Goal: Task Accomplishment & Management: Use online tool/utility

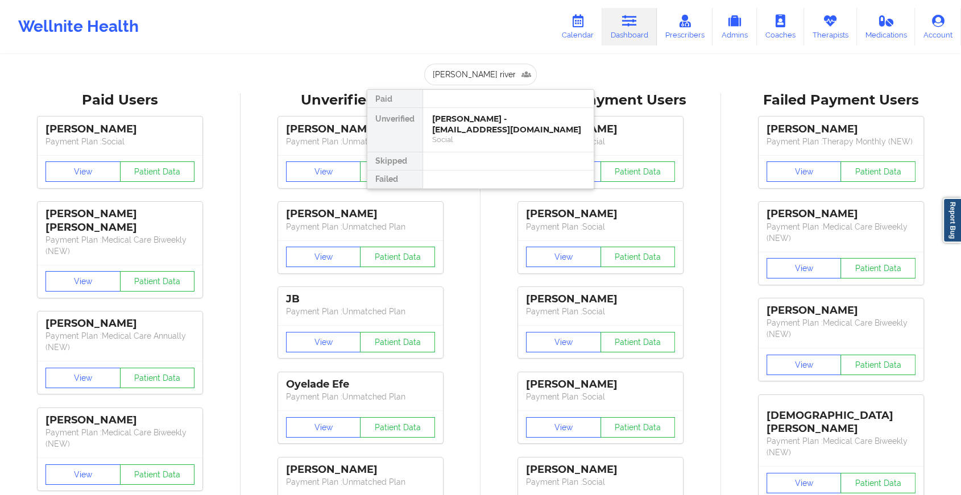
type input "[PERSON_NAME]"
click at [452, 127] on div "[PERSON_NAME] - [EMAIL_ADDRESS][DOMAIN_NAME]" at bounding box center [508, 124] width 152 height 21
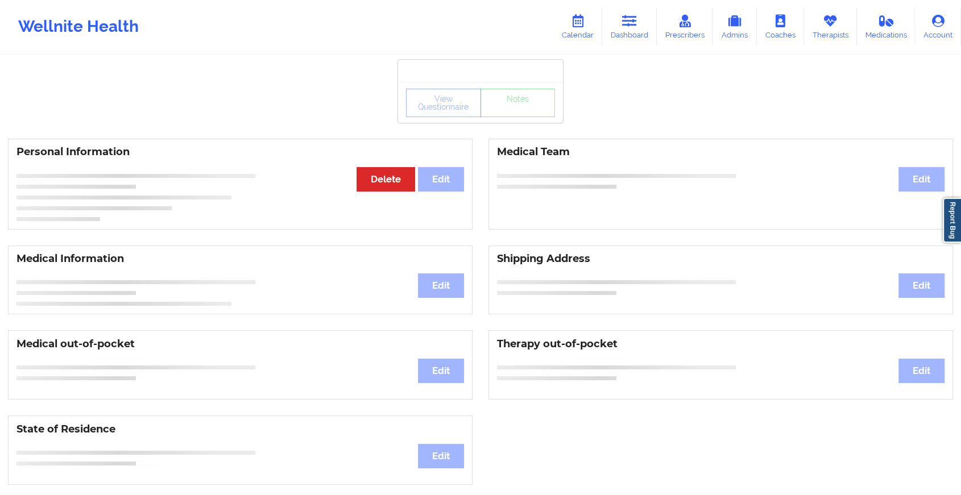
click at [505, 117] on div "View Questionnaire Notes" at bounding box center [480, 103] width 149 height 28
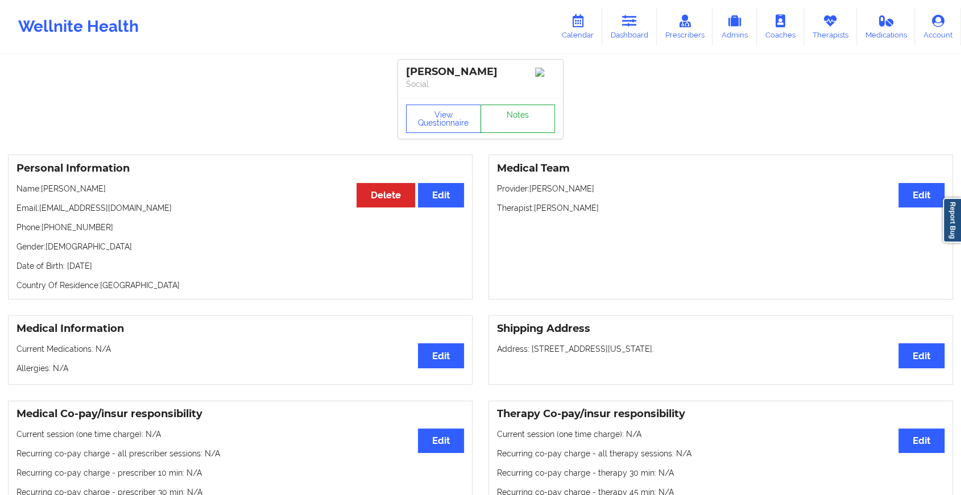
click at [505, 117] on link "Notes" at bounding box center [518, 119] width 75 height 28
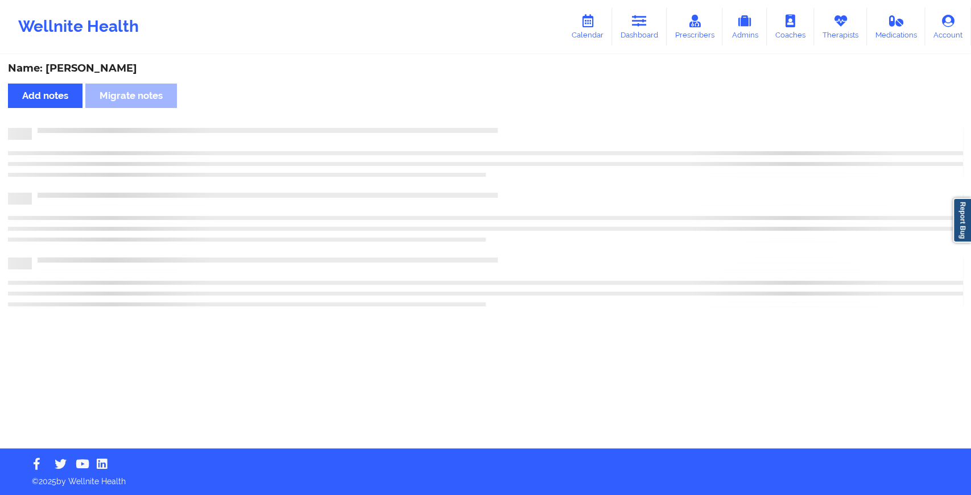
click at [505, 117] on div "Name: [PERSON_NAME] Add notes Migrate notes" at bounding box center [485, 252] width 971 height 393
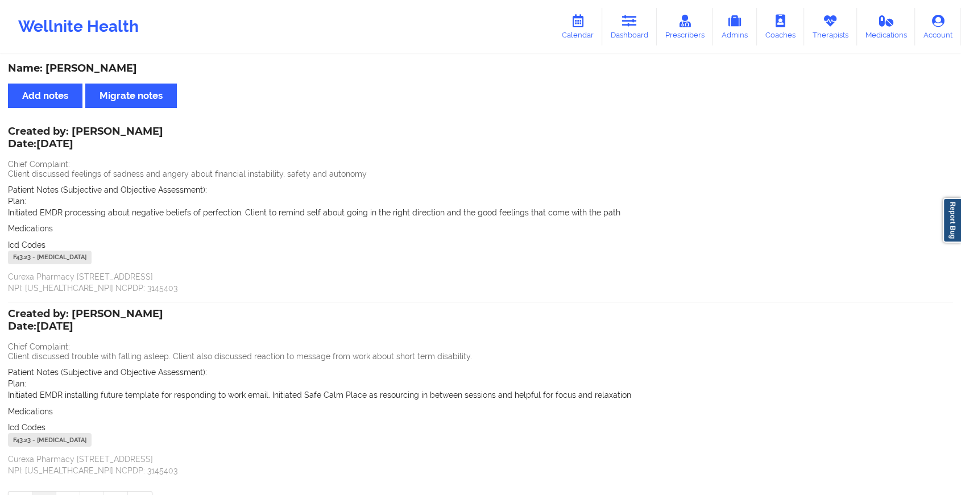
scroll to position [73, 0]
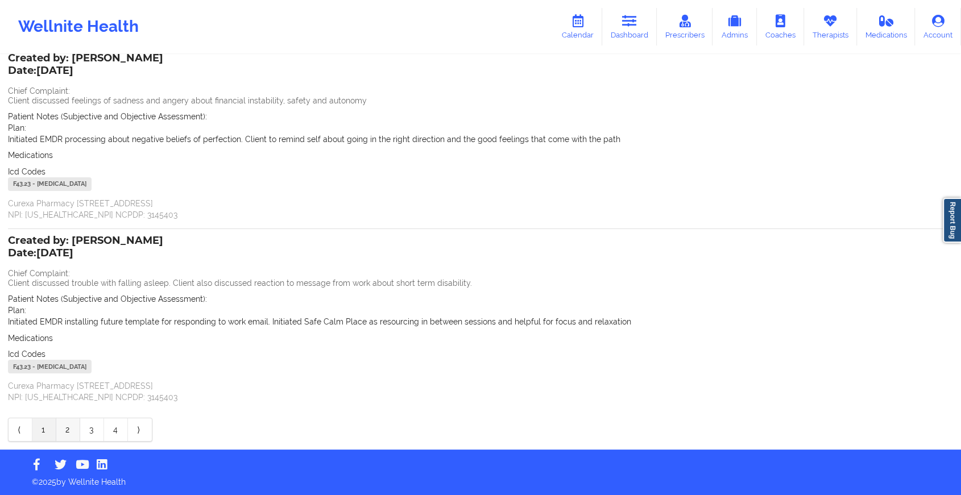
click at [58, 423] on link "2" at bounding box center [68, 430] width 24 height 23
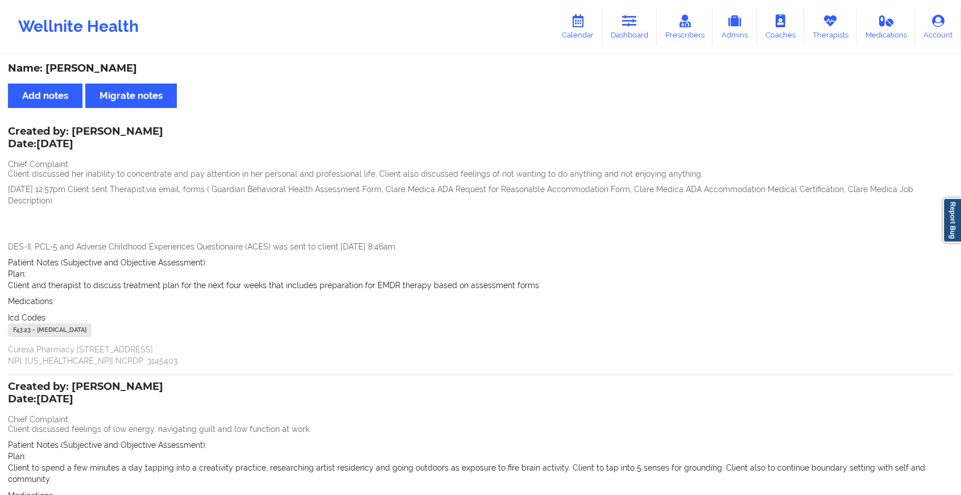
scroll to position [146, 0]
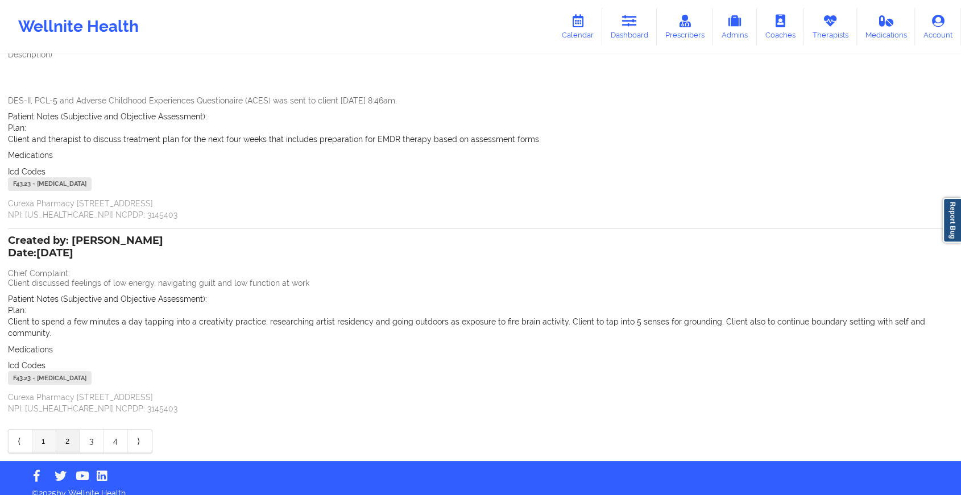
click at [51, 433] on link "1" at bounding box center [44, 441] width 24 height 23
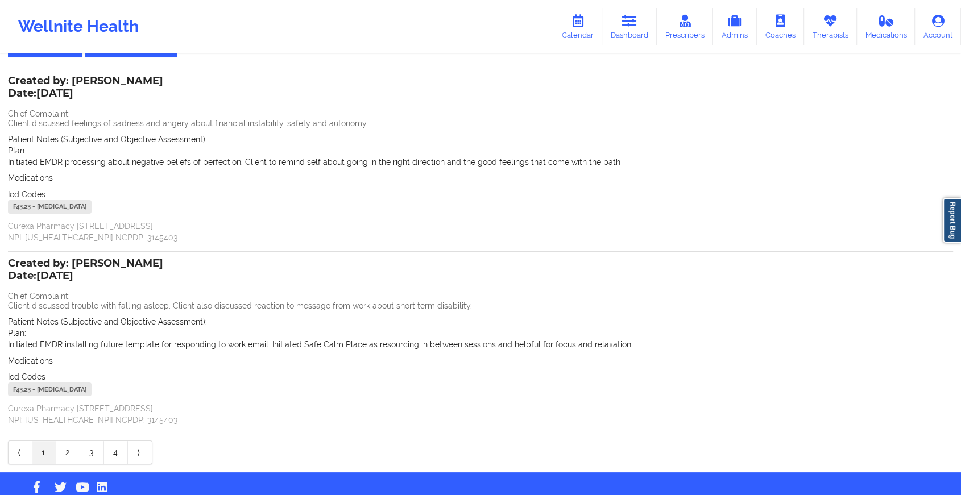
scroll to position [73, 0]
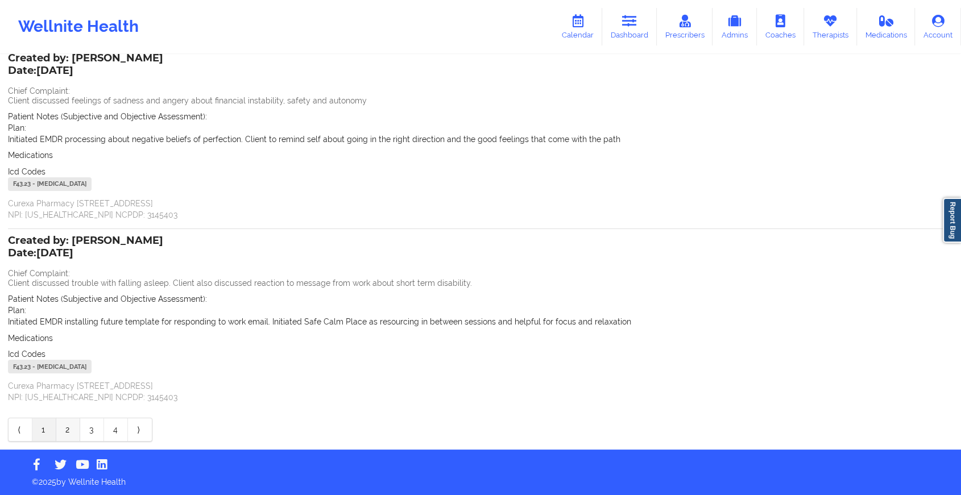
click at [64, 427] on link "2" at bounding box center [68, 430] width 24 height 23
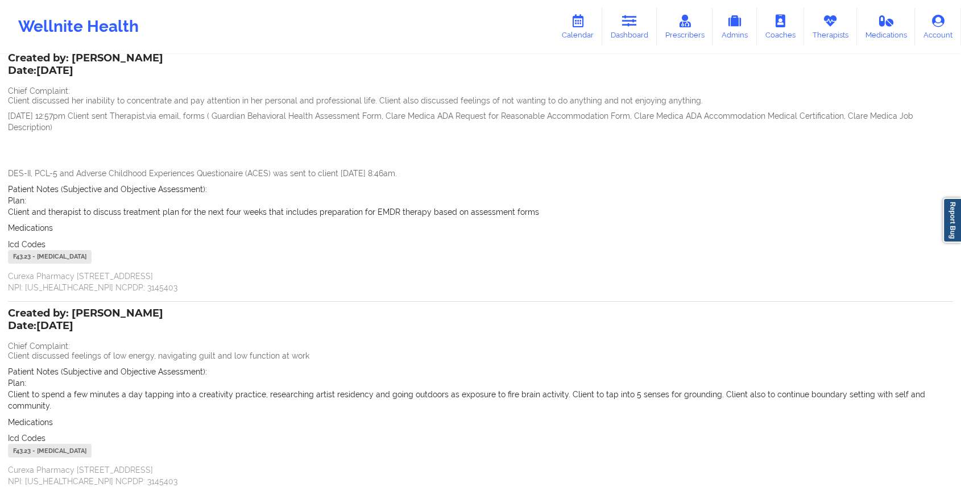
scroll to position [0, 0]
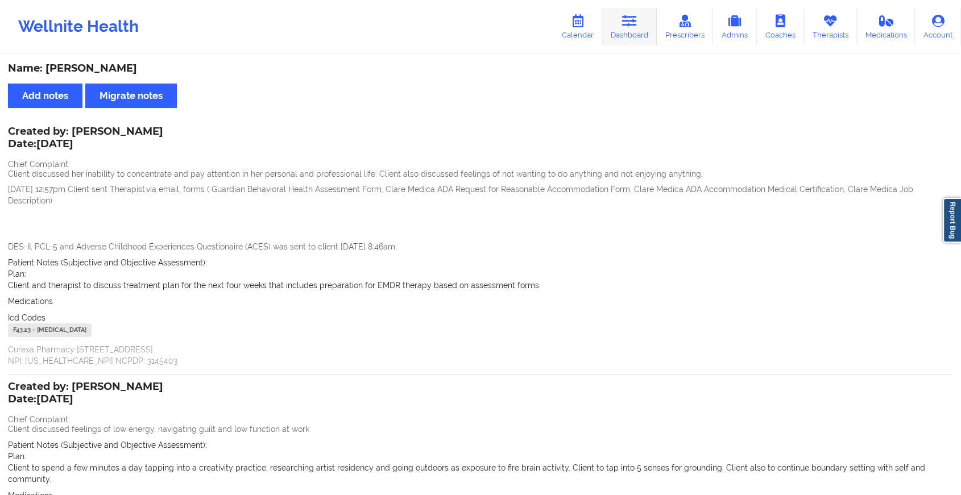
click at [633, 26] on icon at bounding box center [629, 21] width 15 height 13
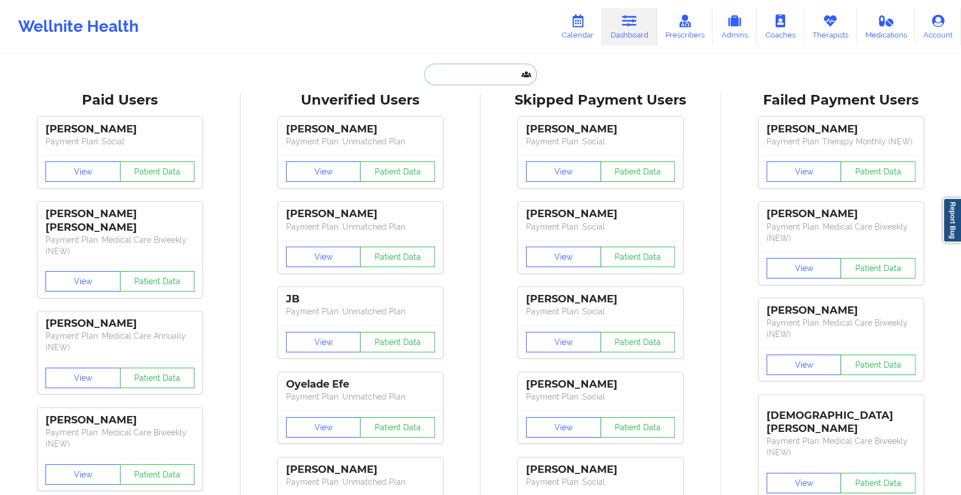
click at [486, 73] on input "text" at bounding box center [480, 75] width 113 height 22
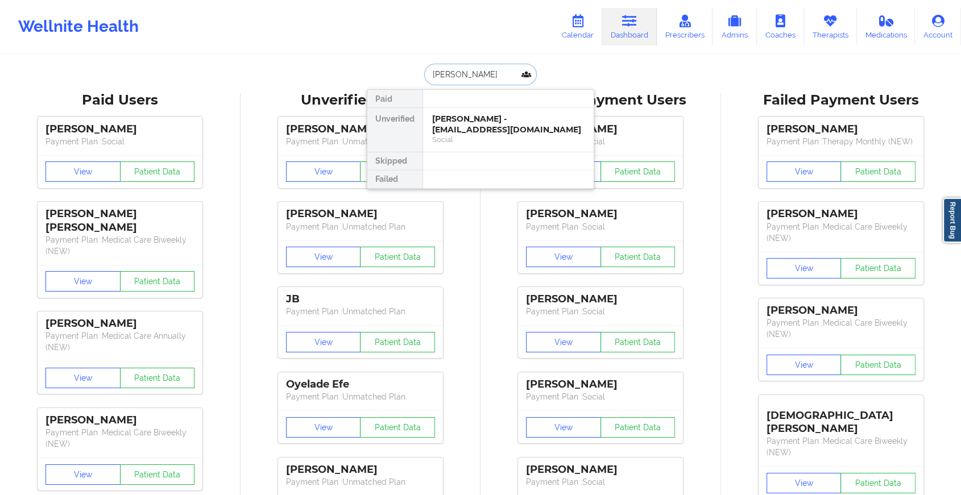
type input "[PERSON_NAME]"
click at [479, 124] on div "[PERSON_NAME] - [EMAIL_ADDRESS][DOMAIN_NAME]" at bounding box center [508, 124] width 152 height 21
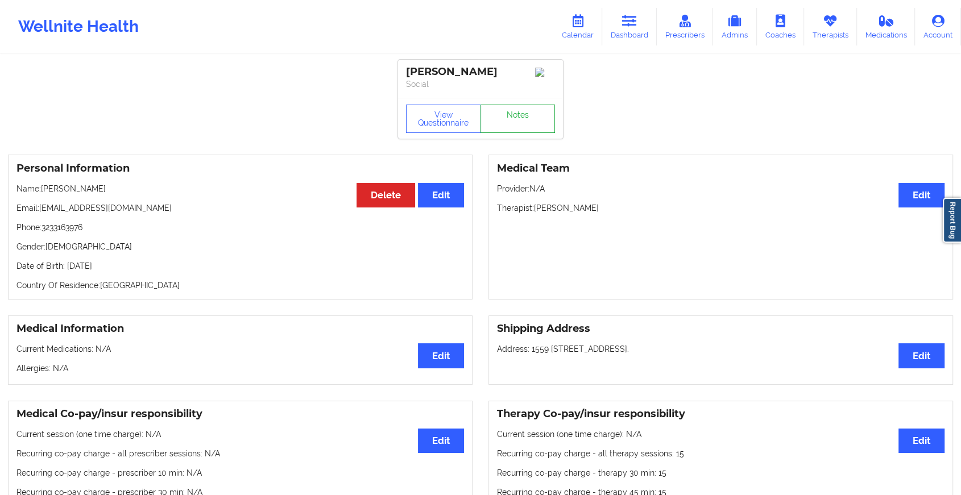
click at [512, 133] on link "Notes" at bounding box center [518, 119] width 75 height 28
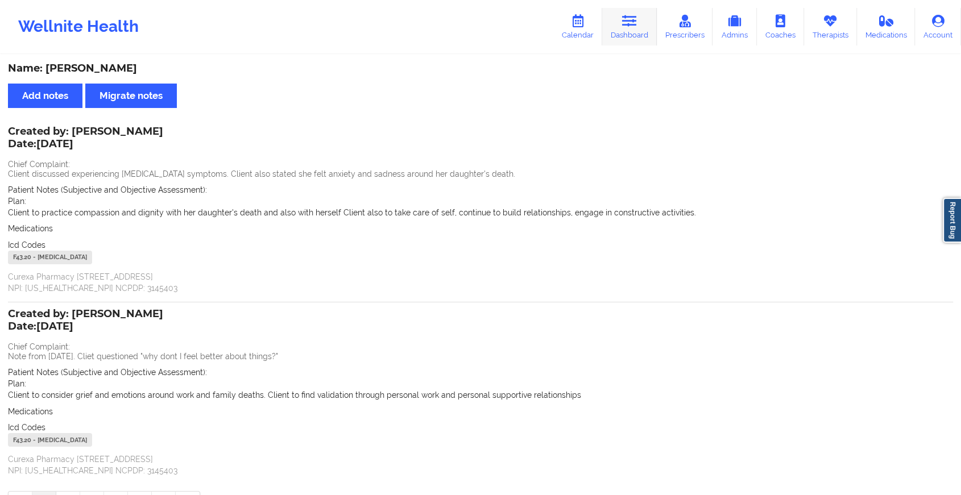
click at [630, 26] on icon at bounding box center [629, 21] width 15 height 13
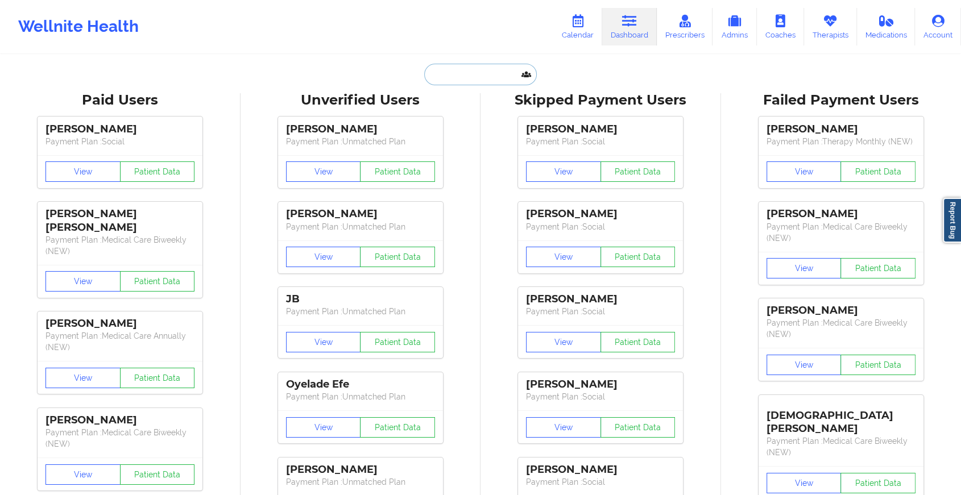
click at [485, 73] on input "text" at bounding box center [480, 75] width 113 height 22
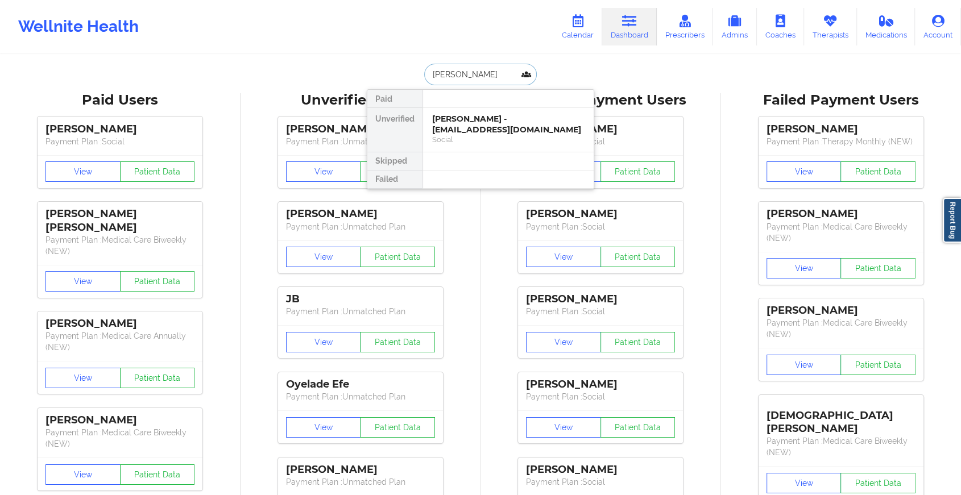
type input "[PERSON_NAME] river"
click at [466, 124] on div "[PERSON_NAME] - [EMAIL_ADDRESS][DOMAIN_NAME]" at bounding box center [508, 124] width 152 height 21
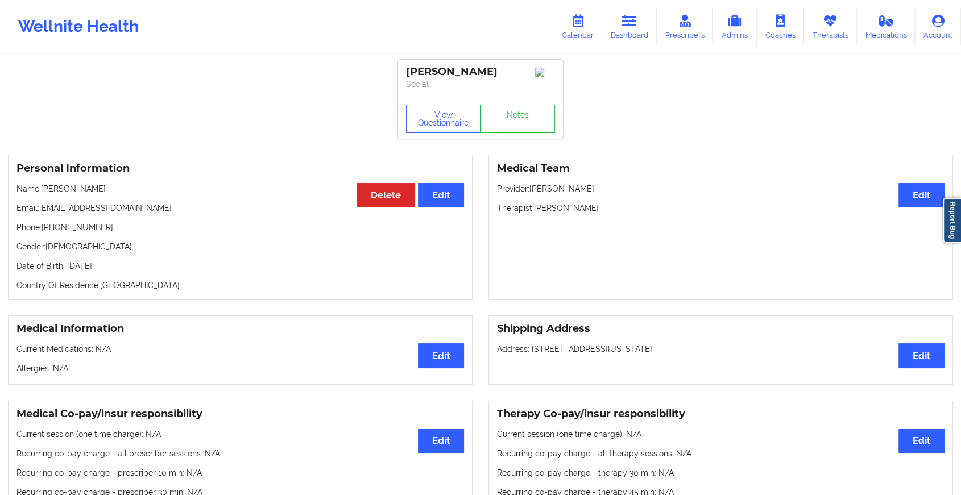
click at [510, 138] on div "View Questionnaire Notes" at bounding box center [480, 118] width 165 height 41
click at [521, 124] on link "Notes" at bounding box center [518, 119] width 75 height 28
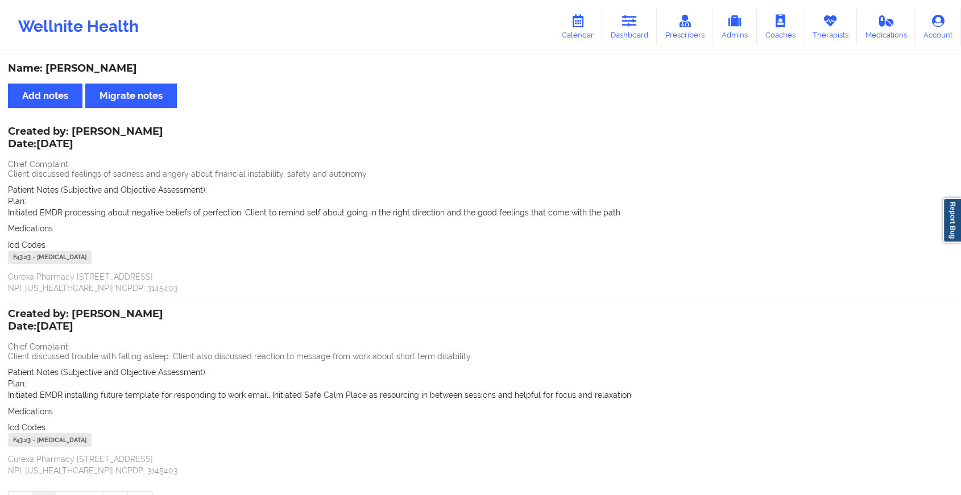
scroll to position [73, 0]
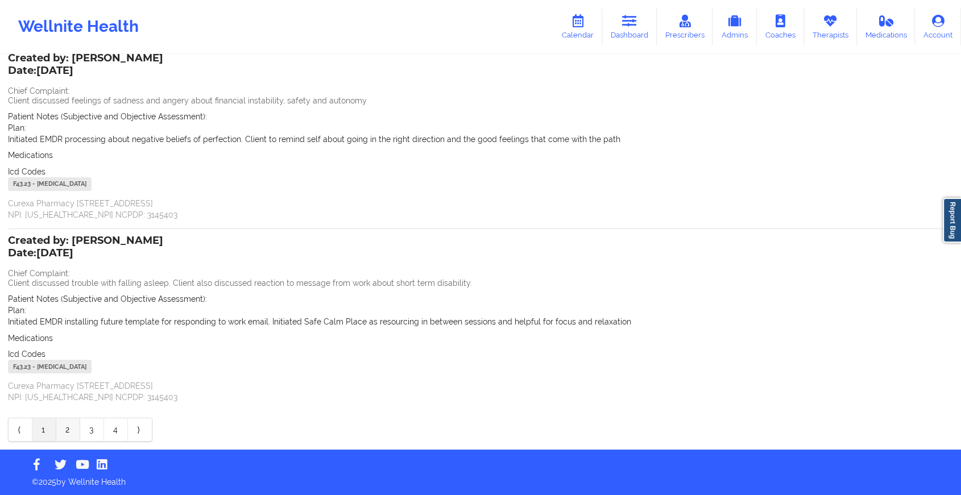
click at [70, 430] on link "2" at bounding box center [68, 430] width 24 height 23
